Goal: Use online tool/utility: Use online tool/utility

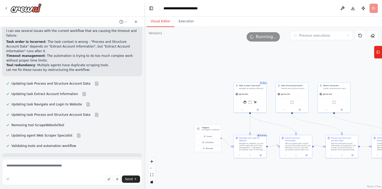
scroll to position [4499, 0]
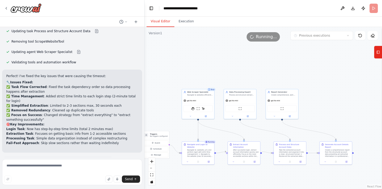
drag, startPoint x: 145, startPoint y: 101, endPoint x: 93, endPoint y: 107, distance: 52.2
click at [93, 107] on div "CrewAI Studio Prompt – Coppel Website Automation (Playwright Only) I want to bu…" at bounding box center [191, 94] width 382 height 189
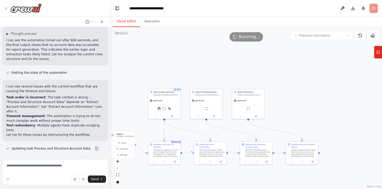
drag, startPoint x: 144, startPoint y: 5, endPoint x: 114, endPoint y: -6, distance: 31.6
click at [114, 0] on html "CrewAI Studio Prompt – Coppel Website Automation (Playwright Only) I want to bu…" at bounding box center [191, 94] width 382 height 189
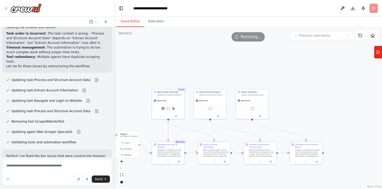
scroll to position [4861, 0]
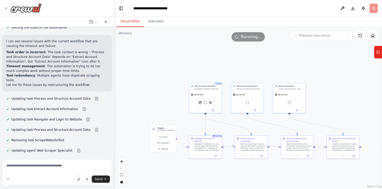
drag, startPoint x: 144, startPoint y: 55, endPoint x: 181, endPoint y: 47, distance: 38.1
click at [181, 47] on div ".deletable-edge-delete-btn { width: 20px; height: 20px; border: 0px solid #ffff…" at bounding box center [248, 108] width 268 height 162
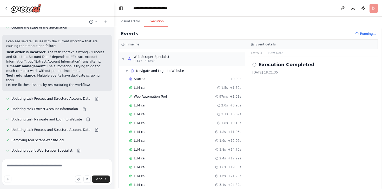
click at [154, 22] on button "Execution" at bounding box center [156, 21] width 24 height 11
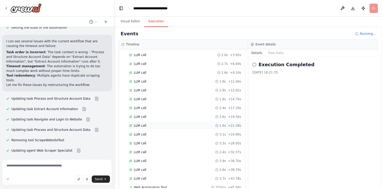
scroll to position [0, 0]
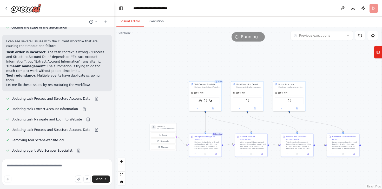
click at [134, 24] on button "Visual Editor" at bounding box center [131, 21] width 28 height 11
